Goal: Information Seeking & Learning: Learn about a topic

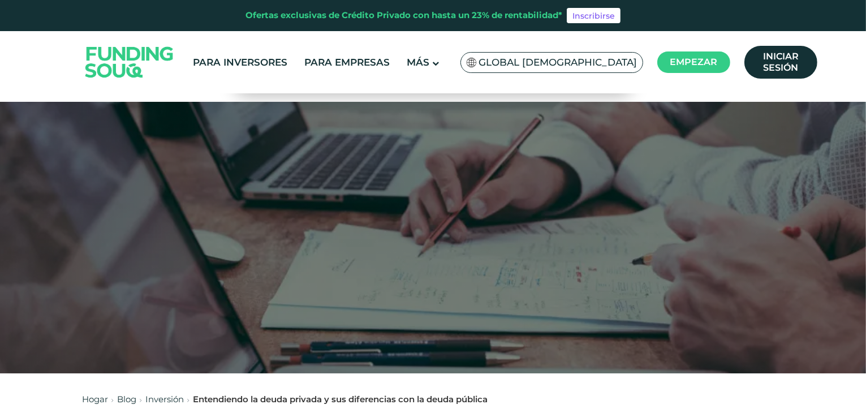
drag, startPoint x: 865, startPoint y: 98, endPoint x: 868, endPoint y: 161, distance: 62.8
click at [865, 161] on html "Ofertas exclusivas de Crédito Privado con hasta un 23% de rentabilidad* Inscrib…" at bounding box center [433, 206] width 866 height 413
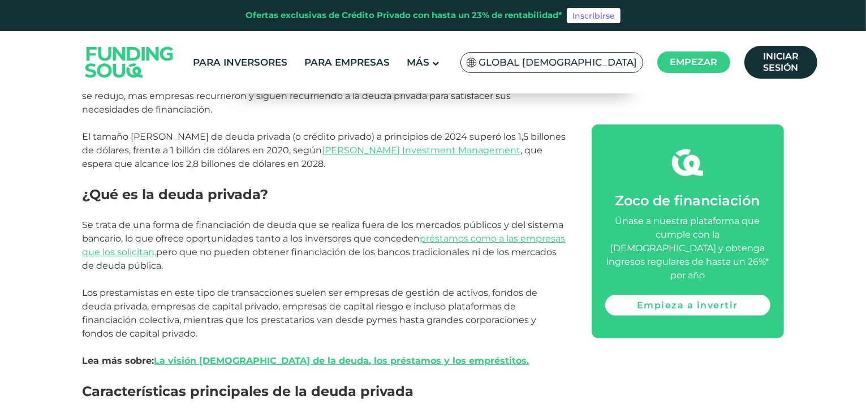
scroll to position [611, 0]
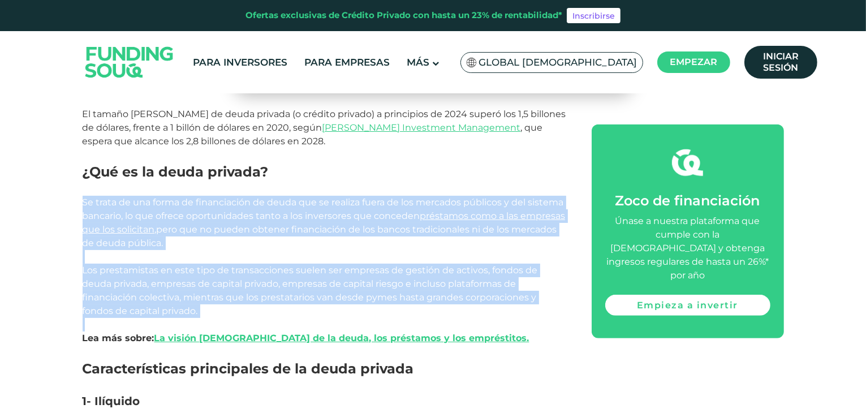
drag, startPoint x: 82, startPoint y: 199, endPoint x: 208, endPoint y: 323, distance: 177.1
copy div "Se trata de una forma de financiación de deuda que se realiza fuera de los merc…"
click at [206, 321] on p "Lea más sobre: La visión [DEMOGRAPHIC_DATA] de la deuda, los préstamos y los em…" at bounding box center [324, 338] width 483 height 41
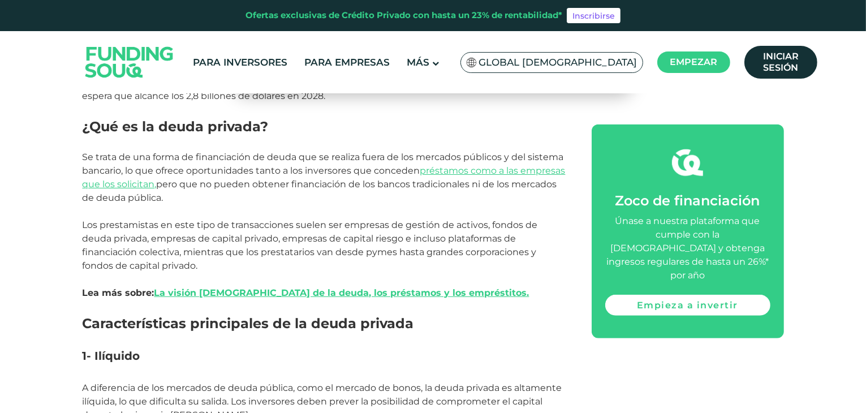
scroll to position [633, 0]
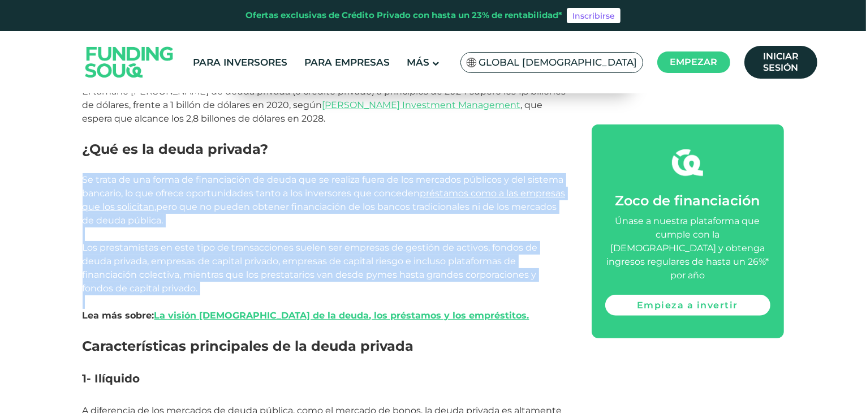
drag, startPoint x: 84, startPoint y: 182, endPoint x: 229, endPoint y: 299, distance: 186.1
copy div "Se trata de una forma de financiación de deuda que se realiza fuera de los merc…"
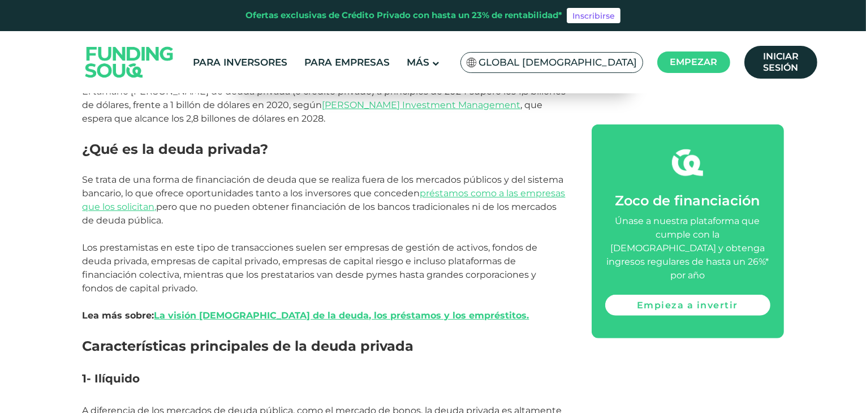
click at [491, 309] on p "Lea más sobre: La visión [DEMOGRAPHIC_DATA] de la deuda, los préstamos y los em…" at bounding box center [324, 315] width 483 height 41
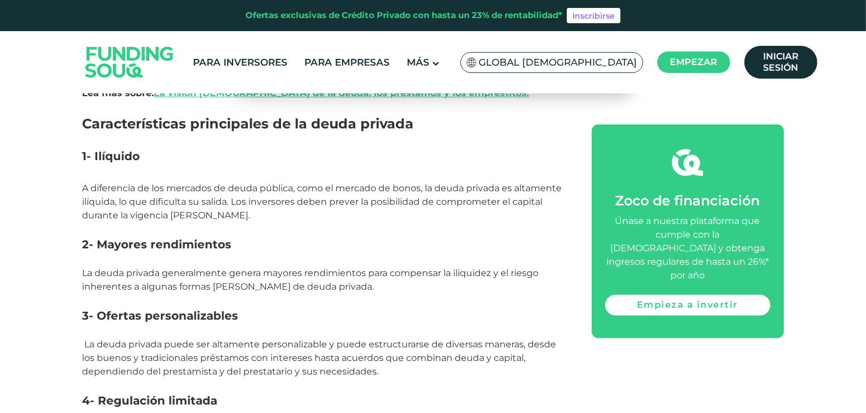
scroll to position [860, 0]
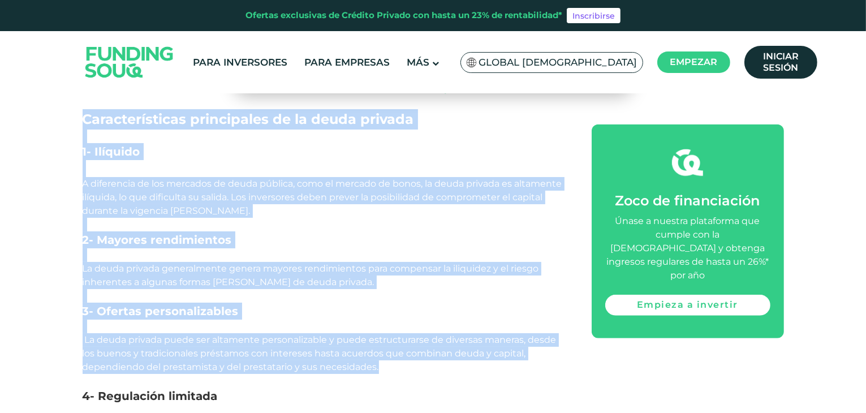
drag, startPoint x: 81, startPoint y: 119, endPoint x: 382, endPoint y: 369, distance: 390.6
copy div "Características principales de la deuda privada 1- Ilíquido A diferencia de los…"
click at [479, 188] on font "A diferencia de los mercados de deuda pública, como el mercado de bonos, la deu…" at bounding box center [322, 197] width 479 height 38
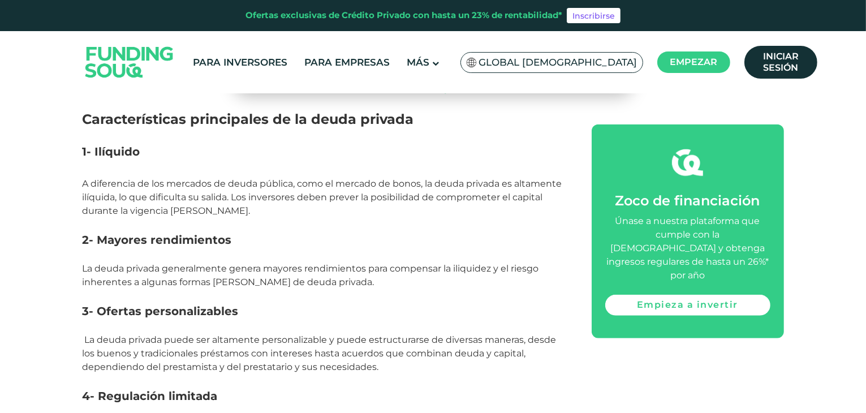
drag, startPoint x: 868, startPoint y: 114, endPoint x: 814, endPoint y: 72, distance: 68.5
click at [814, 72] on header "Ofertas exclusivas de Crédito Privado con hasta un 23% de rentabilidad* Inscrib…" at bounding box center [433, 46] width 866 height 93
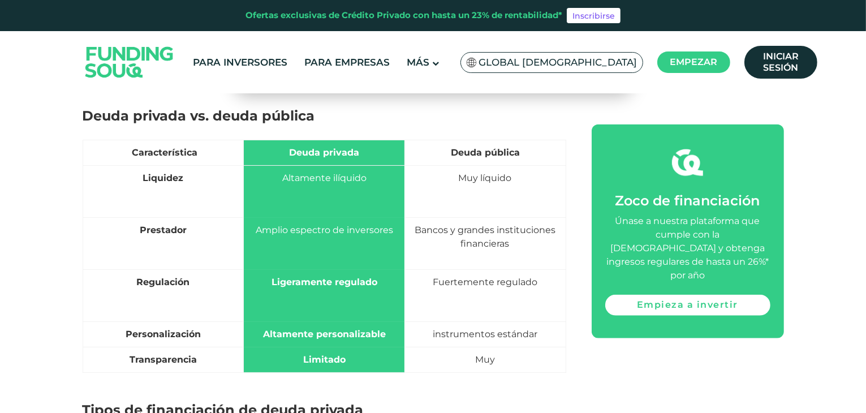
scroll to position [1217, 0]
